Goal: Task Accomplishment & Management: Use online tool/utility

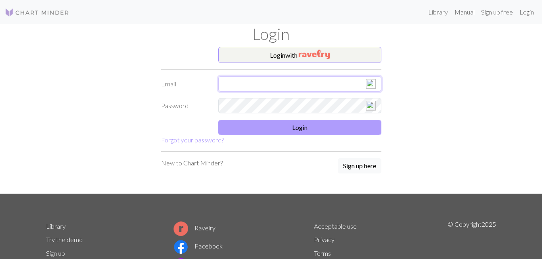
type input "[EMAIL_ADDRESS][DOMAIN_NAME]"
click at [302, 126] on button "Login" at bounding box center [299, 127] width 163 height 15
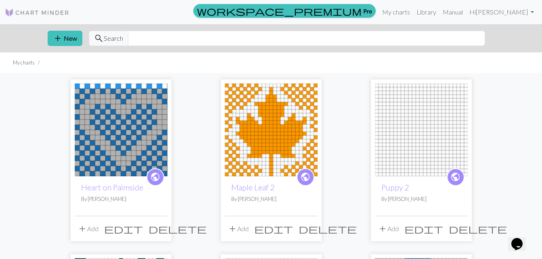
click at [113, 123] on img at bounding box center [121, 130] width 93 height 93
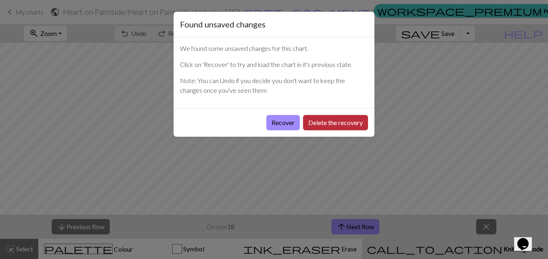
click at [320, 122] on button "Delete the recovery" at bounding box center [335, 122] width 65 height 15
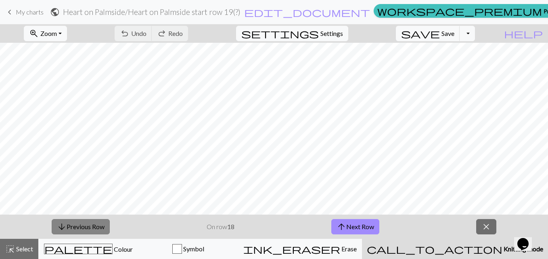
click at [73, 223] on button "arrow_downward Previous Row" at bounding box center [81, 226] width 58 height 15
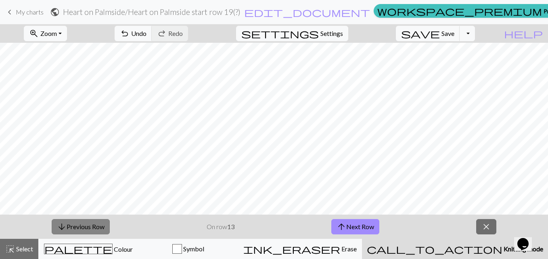
click at [73, 223] on button "arrow_downward Previous Row" at bounding box center [81, 226] width 58 height 15
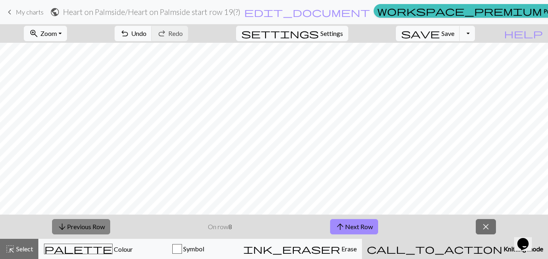
click at [73, 223] on button "arrow_downward Previous Row" at bounding box center [81, 226] width 58 height 15
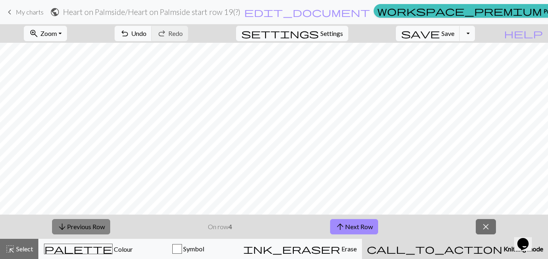
click at [73, 223] on button "arrow_downward Previous Row" at bounding box center [81, 226] width 58 height 15
click at [351, 228] on button "arrow_upward Next Row" at bounding box center [354, 226] width 48 height 15
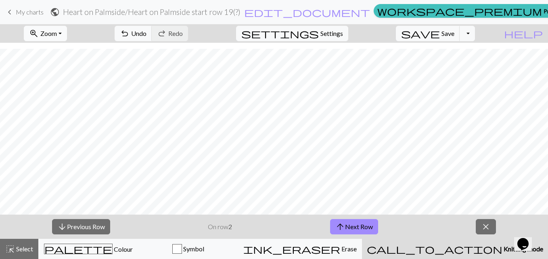
click at [67, 33] on button "zoom_in Zoom Zoom" at bounding box center [45, 33] width 43 height 15
click at [59, 120] on button "150%" at bounding box center [56, 122] width 64 height 13
click at [356, 226] on button "arrow_upward Next Row" at bounding box center [354, 226] width 48 height 15
click at [362, 224] on button "arrow_upward Next Row" at bounding box center [354, 226] width 48 height 15
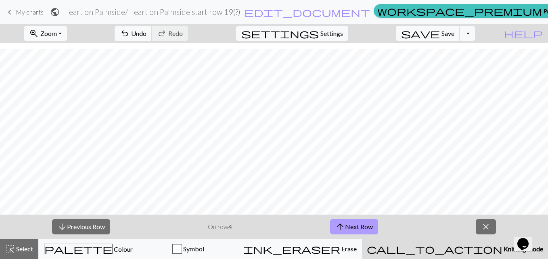
click at [354, 230] on button "arrow_upward Next Row" at bounding box center [354, 226] width 48 height 15
click at [360, 222] on button "arrow_upward Next Row" at bounding box center [354, 226] width 48 height 15
click at [369, 223] on button "arrow_upward Next Row" at bounding box center [354, 226] width 48 height 15
click at [354, 222] on button "arrow_upward Next Row" at bounding box center [354, 226] width 48 height 15
click at [360, 223] on button "arrow_upward Next Row" at bounding box center [354, 226] width 48 height 15
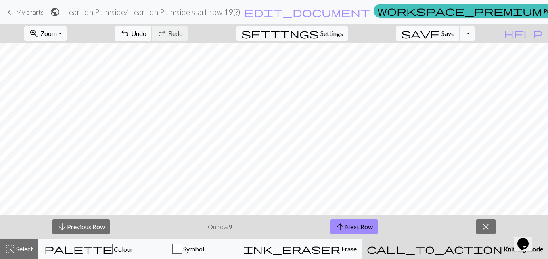
scroll to position [59, 0]
click at [354, 226] on button "arrow_upward Next Row" at bounding box center [354, 226] width 48 height 15
click at [331, 219] on button "arrow_upward Next Row" at bounding box center [355, 226] width 48 height 15
click at [72, 222] on button "arrow_downward Previous Row" at bounding box center [81, 226] width 58 height 15
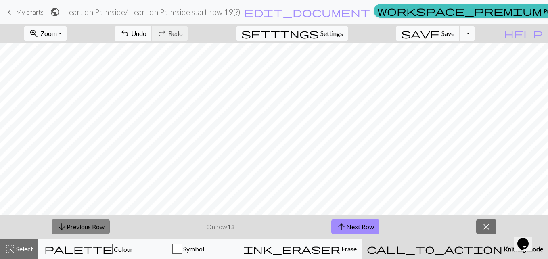
click at [72, 222] on button "arrow_downward Previous Row" at bounding box center [81, 226] width 58 height 15
click at [361, 224] on button "arrow_upward Next Row" at bounding box center [355, 226] width 48 height 15
click at [359, 226] on button "arrow_upward Next Row" at bounding box center [355, 226] width 48 height 15
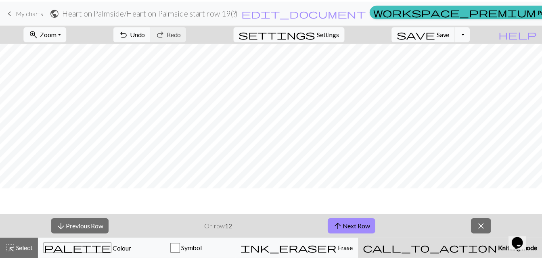
scroll to position [0, 0]
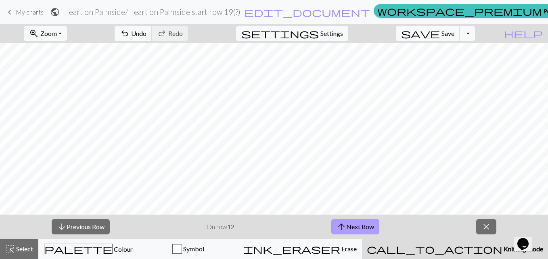
click at [356, 226] on button "arrow_upward Next Row" at bounding box center [355, 226] width 48 height 15
click at [361, 222] on button "arrow_upward Next Row" at bounding box center [355, 226] width 48 height 15
click at [353, 226] on button "arrow_upward Next Row" at bounding box center [355, 226] width 48 height 15
click at [352, 229] on button "arrow_upward Next Row" at bounding box center [355, 226] width 48 height 15
click at [355, 227] on button "arrow_upward Next Row" at bounding box center [355, 226] width 48 height 15
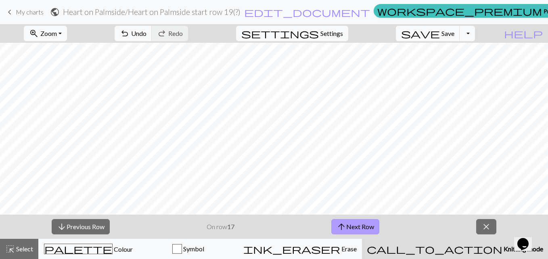
click at [366, 229] on button "arrow_upward Next Row" at bounding box center [355, 226] width 48 height 15
click at [490, 228] on span "close" at bounding box center [487, 226] width 10 height 11
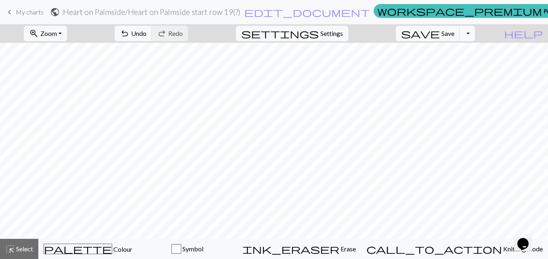
click at [22, 11] on span "My charts" at bounding box center [30, 12] width 28 height 8
